Goal: Use online tool/utility: Use online tool/utility

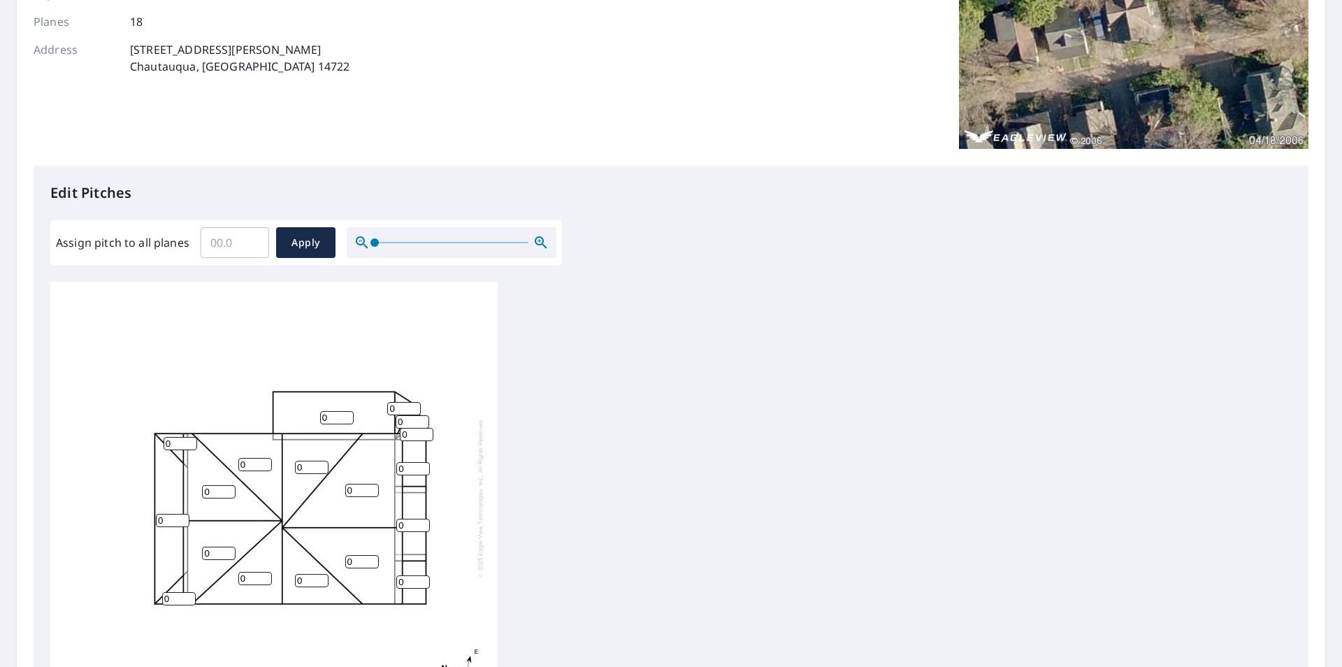
scroll to position [14, 0]
drag, startPoint x: 171, startPoint y: 585, endPoint x: 148, endPoint y: 587, distance: 23.1
click at [150, 587] on div "0 0 0 0 0 0 0 0 0 0 0 0 0 0 0 0 0 0" at bounding box center [273, 497] width 447 height 439
type input "4"
drag, startPoint x: 164, startPoint y: 512, endPoint x: 150, endPoint y: 512, distance: 14.0
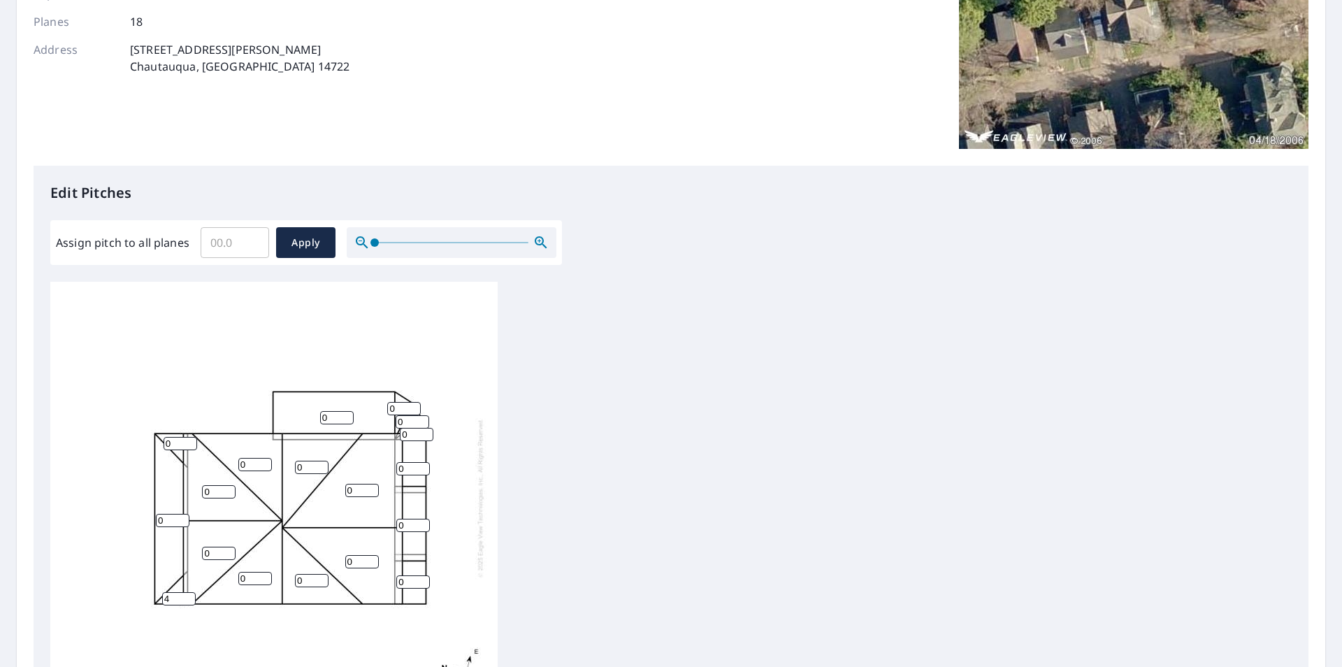
click at [152, 512] on div "0 0 0 0 0 0 0 0 0 0 0 0 0 0 4 0 0 0" at bounding box center [273, 497] width 447 height 439
type input "4"
drag, startPoint x: 174, startPoint y: 427, endPoint x: 147, endPoint y: 440, distance: 30.0
click at [150, 435] on div "0 0 0 0 4 0 0 0 0 0 0 0 0 0 4 0 0 0" at bounding box center [273, 497] width 447 height 439
type input "4"
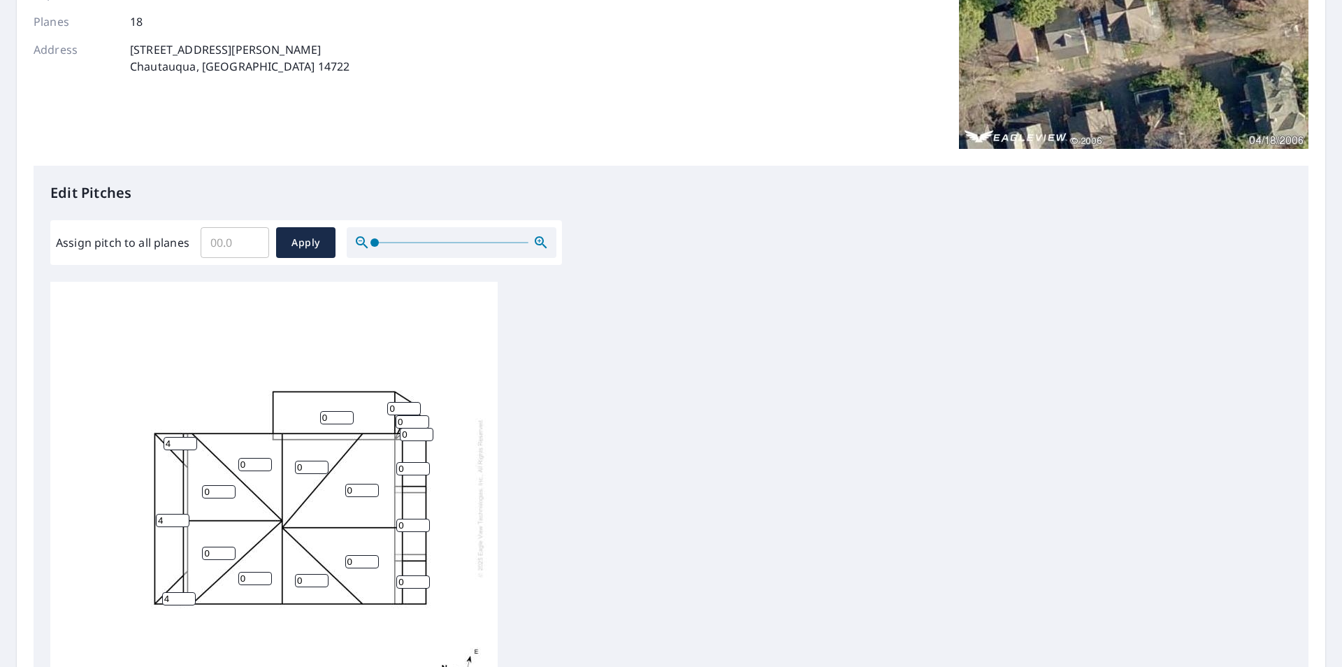
drag, startPoint x: 244, startPoint y: 566, endPoint x: 226, endPoint y: 567, distance: 17.5
click at [229, 566] on div "0 0 0 0 4 0 0 0 0 0 0 0 0 4 4 0 0 0" at bounding box center [273, 497] width 447 height 439
type input "10"
drag, startPoint x: 200, startPoint y: 544, endPoint x: 188, endPoint y: 533, distance: 16.3
click at [190, 544] on div "0 0 0 0 4 0 0 0 10 0 0 0 0 4 4 0 0 0" at bounding box center [273, 497] width 447 height 439
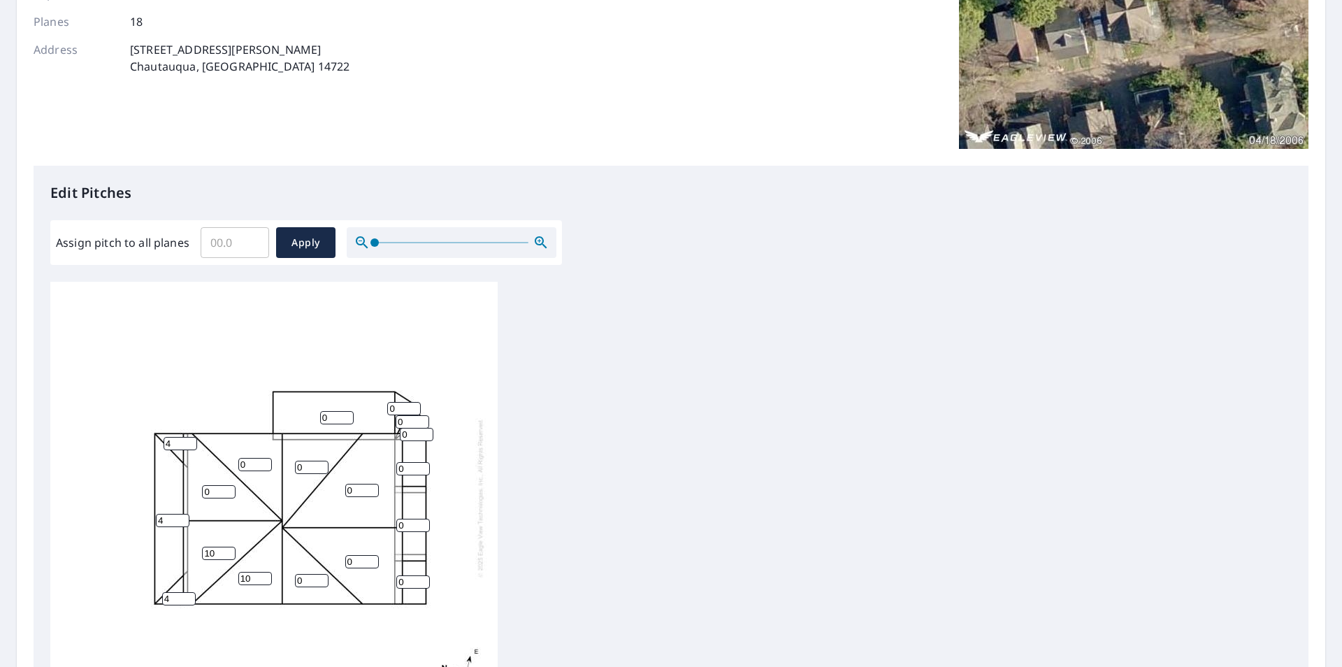
type input "10"
drag, startPoint x: 209, startPoint y: 482, endPoint x: 187, endPoint y: 481, distance: 21.7
click at [180, 485] on div "0 0 0 0 4 10 0 0 10 0 0 0 0 4 4 0 0 0" at bounding box center [273, 497] width 447 height 439
type input "10"
drag, startPoint x: 245, startPoint y: 453, endPoint x: 229, endPoint y: 457, distance: 16.6
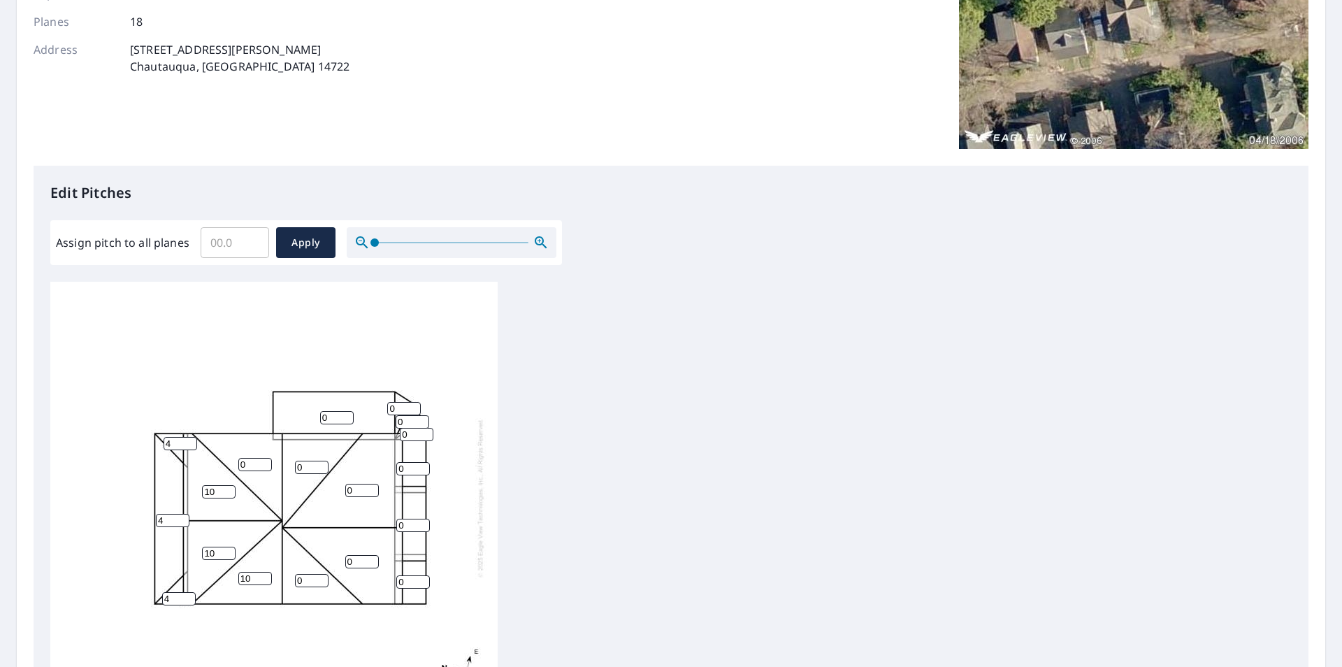
click at [229, 457] on div "0 0 0 10 4 10 0 0 10 0 0 0 0 4 4 0 0 0" at bounding box center [273, 497] width 447 height 439
type input "10"
drag, startPoint x: 282, startPoint y: 458, endPoint x: 273, endPoint y: 461, distance: 9.1
click at [273, 460] on div "0 0 0 10 4 10 10 0 10 0 0 0 0 4 4 0 0 0" at bounding box center [273, 497] width 447 height 439
type input "10"
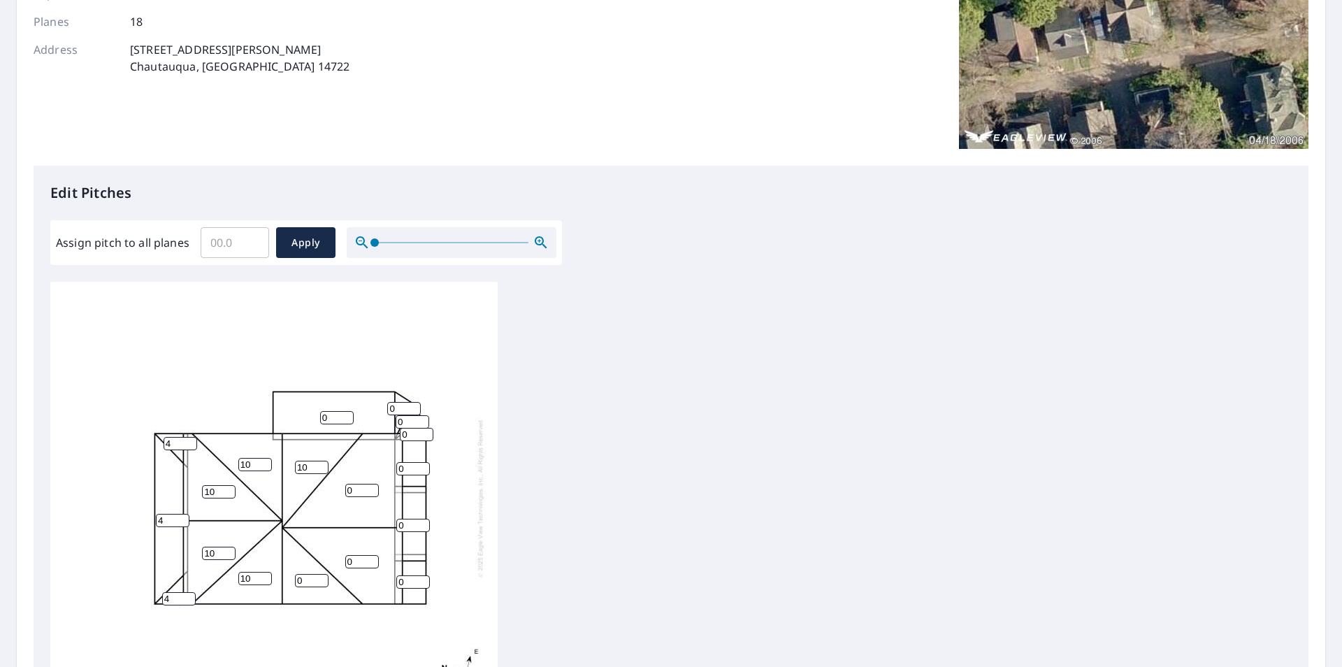
drag, startPoint x: 352, startPoint y: 478, endPoint x: 321, endPoint y: 482, distance: 31.0
click at [322, 482] on div "0 0 0 10 4 10 10 10 10 0 0 0 0 4 4 0 0 0" at bounding box center [273, 497] width 447 height 439
type input "10"
drag, startPoint x: 357, startPoint y: 554, endPoint x: 317, endPoint y: 556, distance: 39.9
click at [319, 554] on div "10 0 0 10 4 10 10 10 10 0 0 0 0 4 4 0 0 0" at bounding box center [273, 497] width 447 height 439
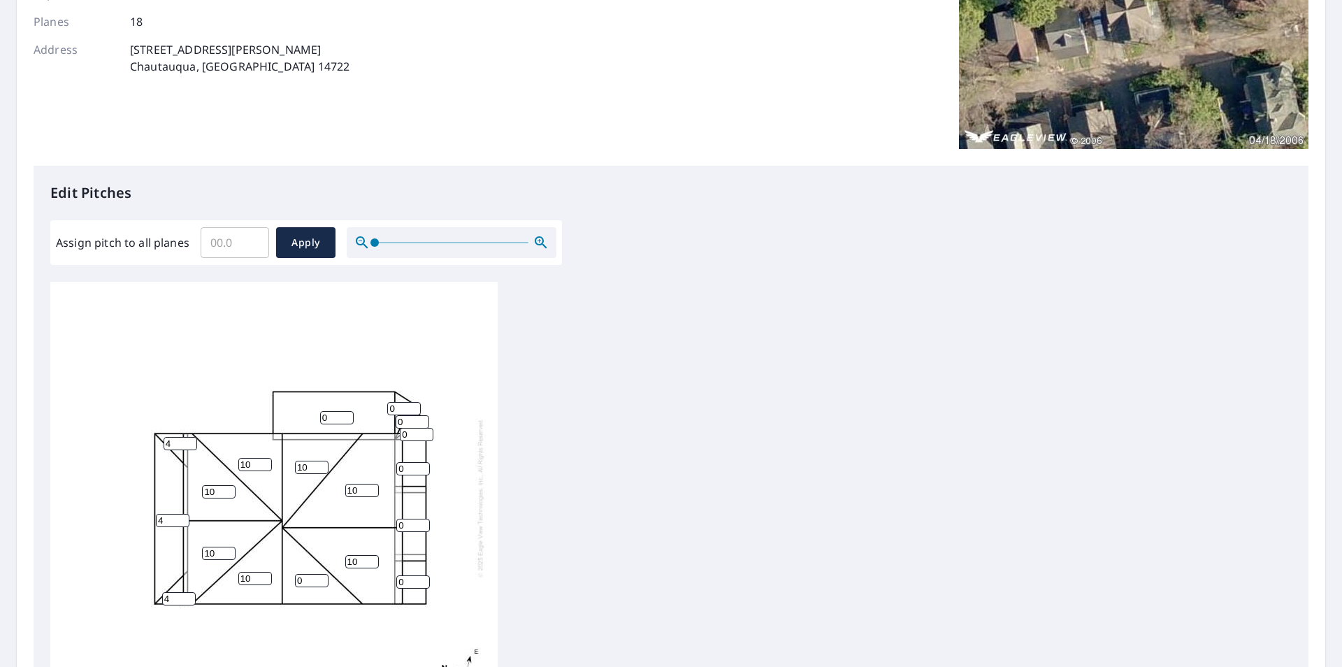
type input "10"
drag, startPoint x: 303, startPoint y: 571, endPoint x: 261, endPoint y: 574, distance: 42.0
click at [271, 573] on div "10 10 0 10 4 10 10 10 10 0 0 0 0 4 4 0 0 0" at bounding box center [273, 497] width 447 height 439
type input "10"
click at [308, 613] on div "10 10 0 10 4 10 10 10 10 10 0 0 0 4 4 0 0 0" at bounding box center [273, 497] width 447 height 439
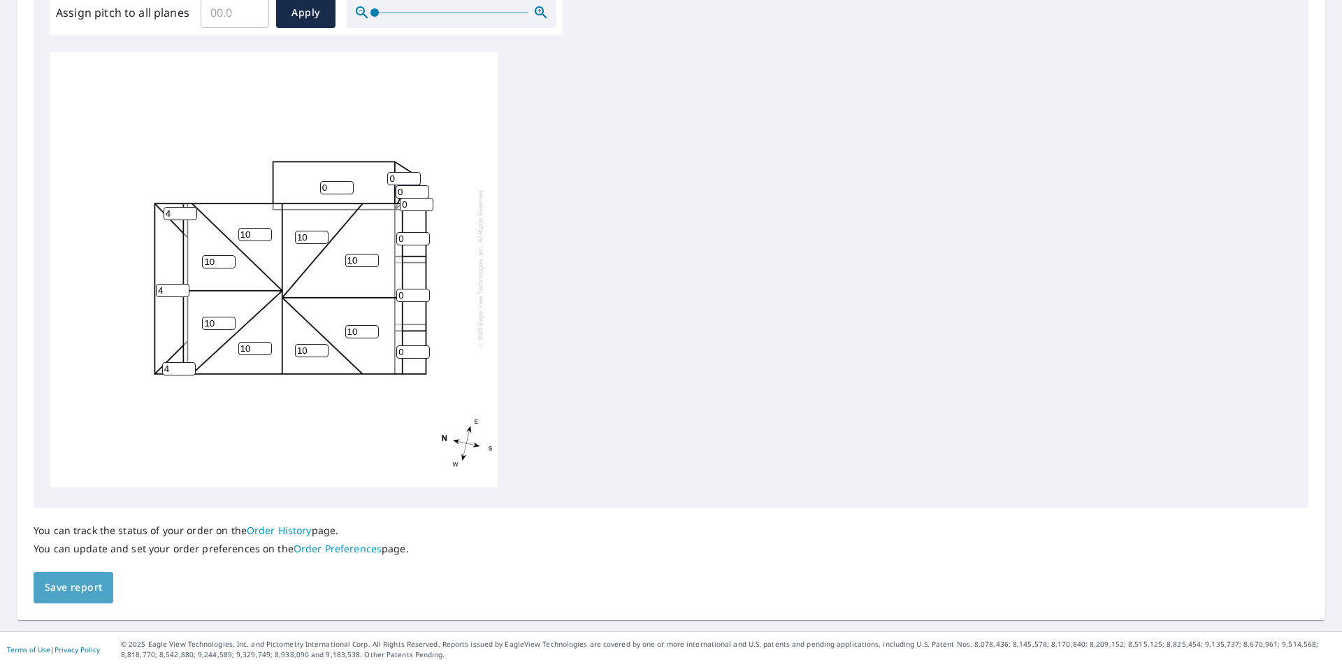
click at [73, 591] on span "Save report" at bounding box center [73, 587] width 57 height 17
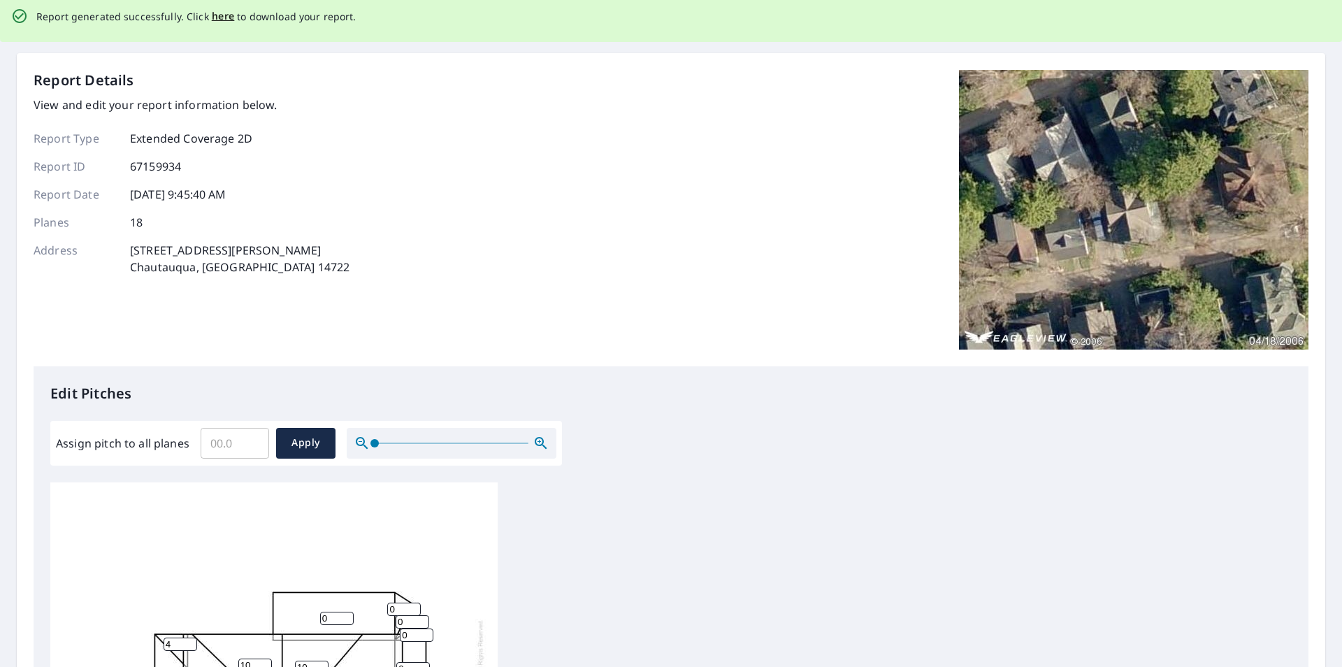
scroll to position [0, 0]
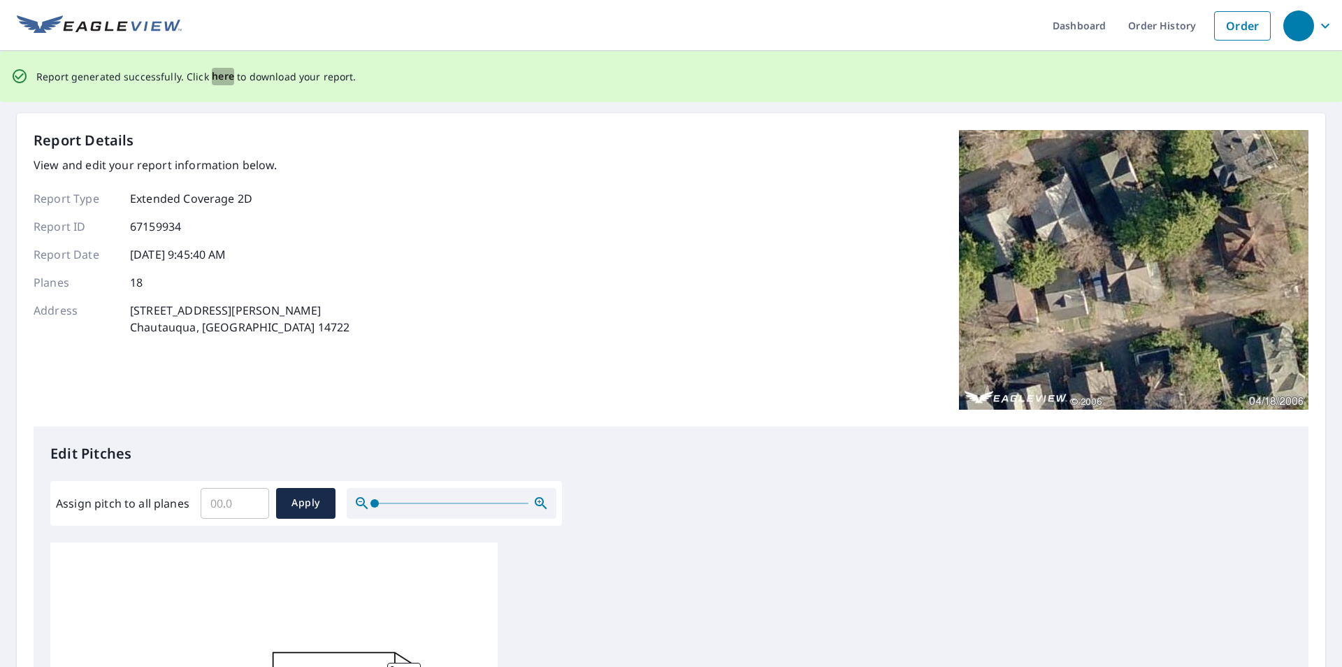
click at [215, 74] on span "here" at bounding box center [223, 76] width 23 height 17
